Goal: Information Seeking & Learning: Learn about a topic

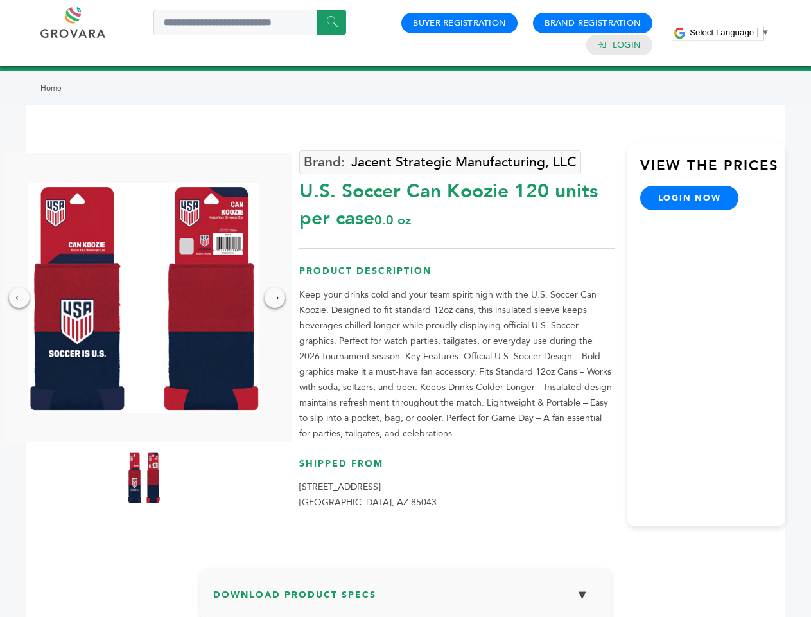
click at [730, 32] on span "Select Language" at bounding box center [722, 33] width 64 height 10
click at [144, 297] on img at bounding box center [143, 297] width 231 height 230
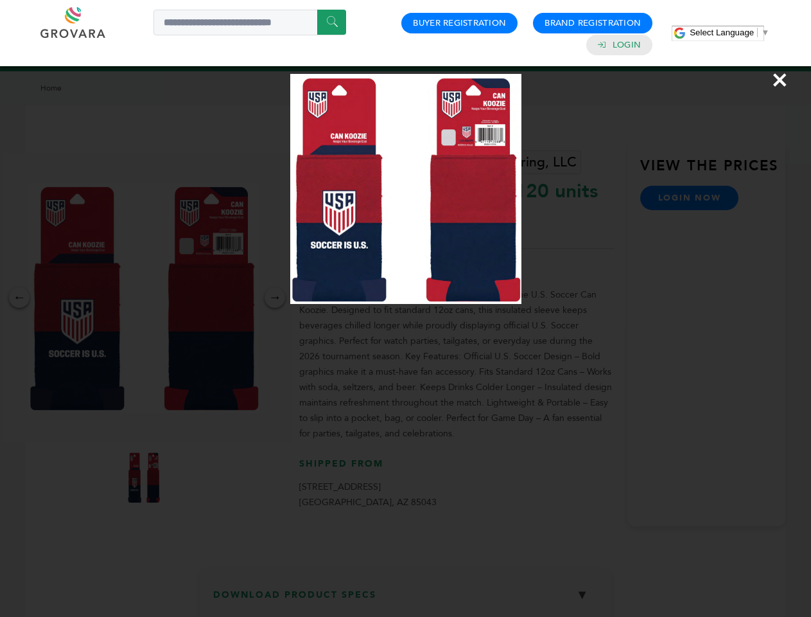
click at [19, 297] on div "×" at bounding box center [405, 308] width 811 height 617
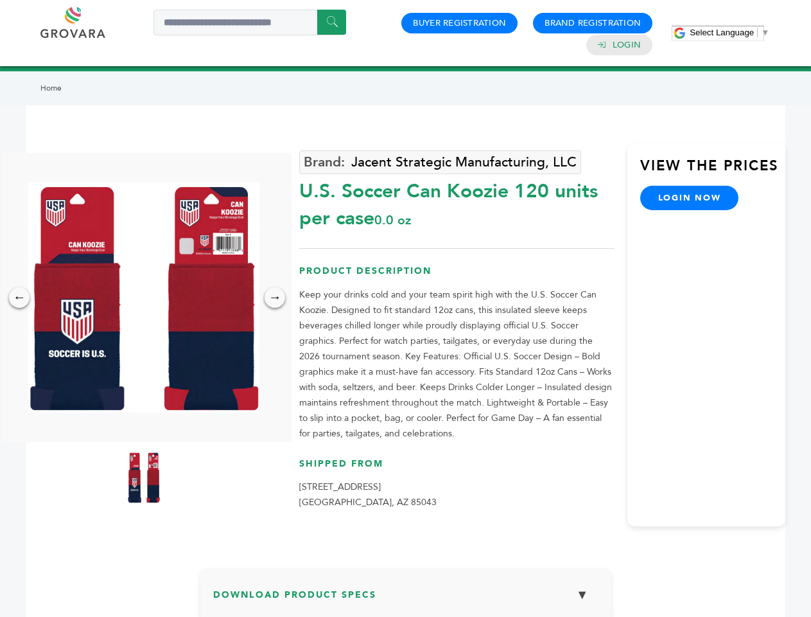
click at [275, 297] on div "→" at bounding box center [275, 297] width 21 height 21
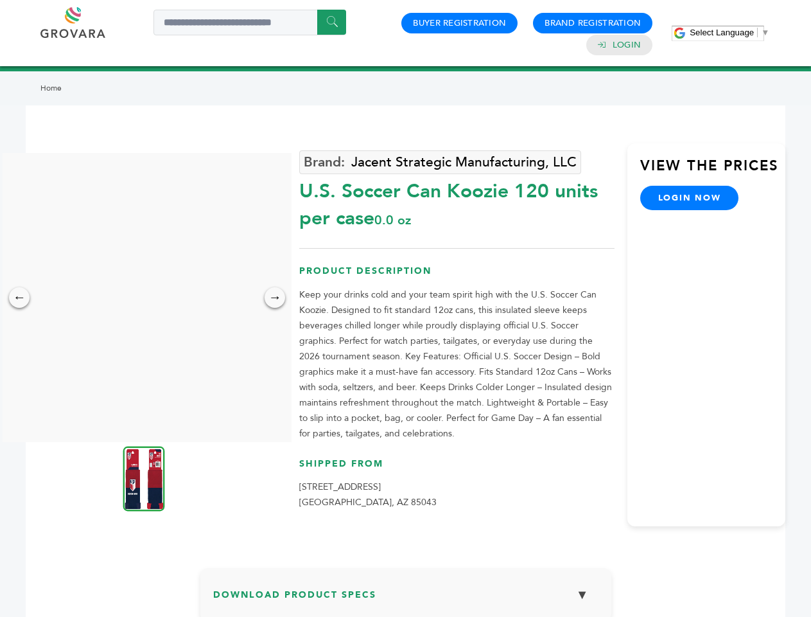
click at [144, 477] on img at bounding box center [144, 478] width 42 height 65
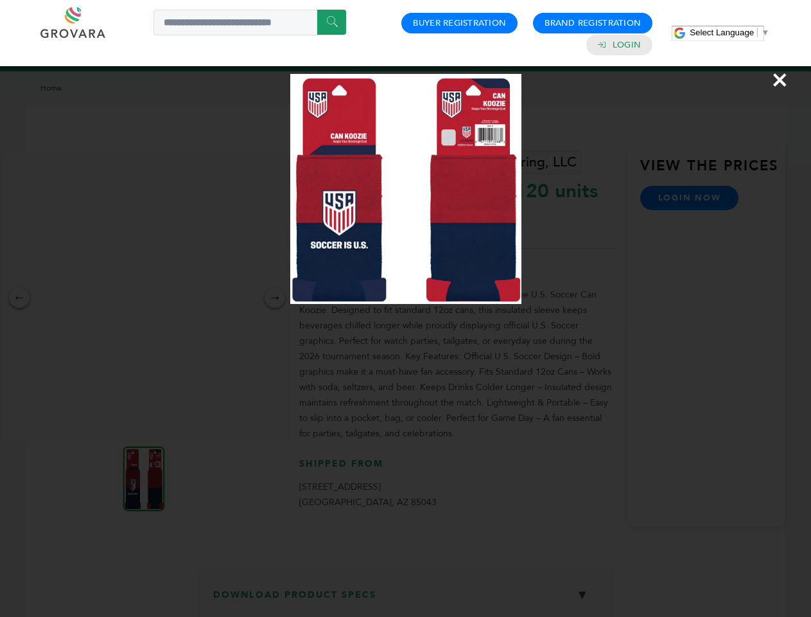
click at [406, 599] on div "×" at bounding box center [405, 308] width 811 height 617
